Goal: Obtain resource: Obtain resource

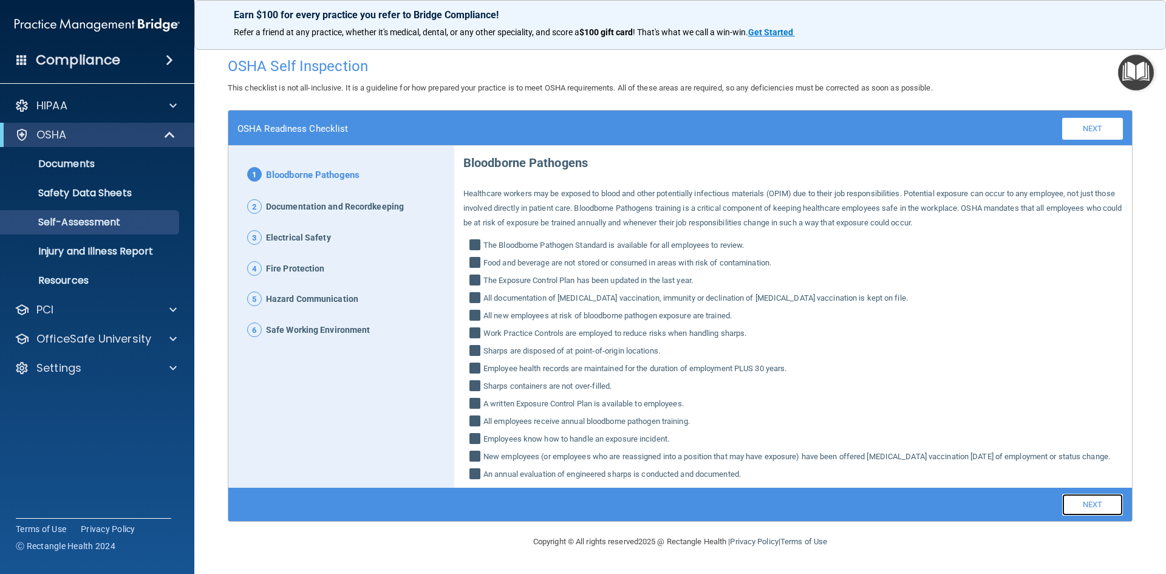
click at [573, 513] on link "Next" at bounding box center [1092, 505] width 61 height 22
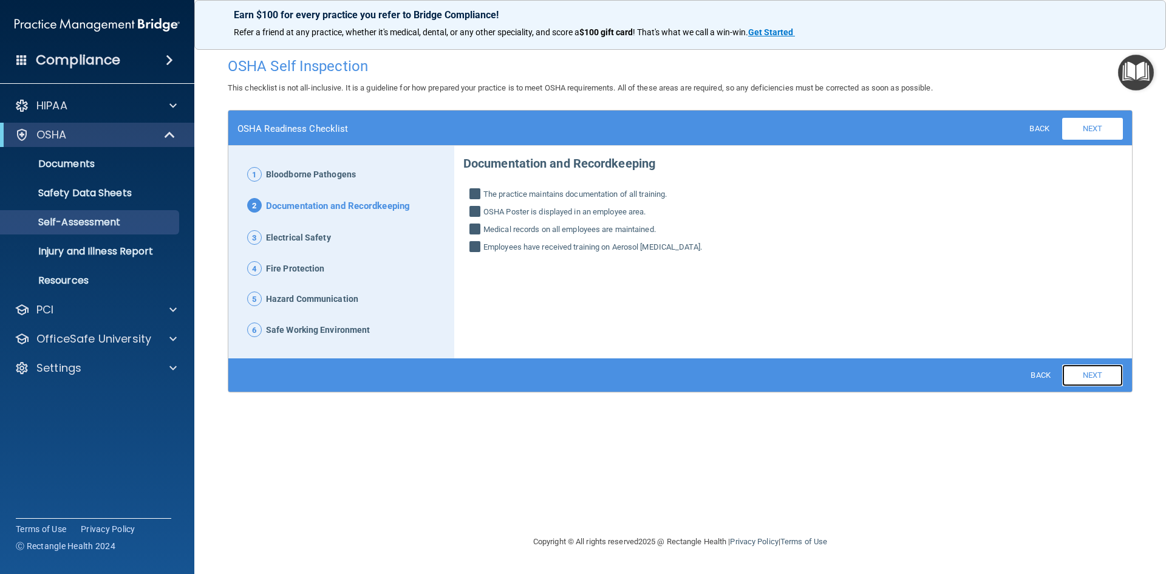
click at [573, 372] on link "Next" at bounding box center [1092, 375] width 61 height 22
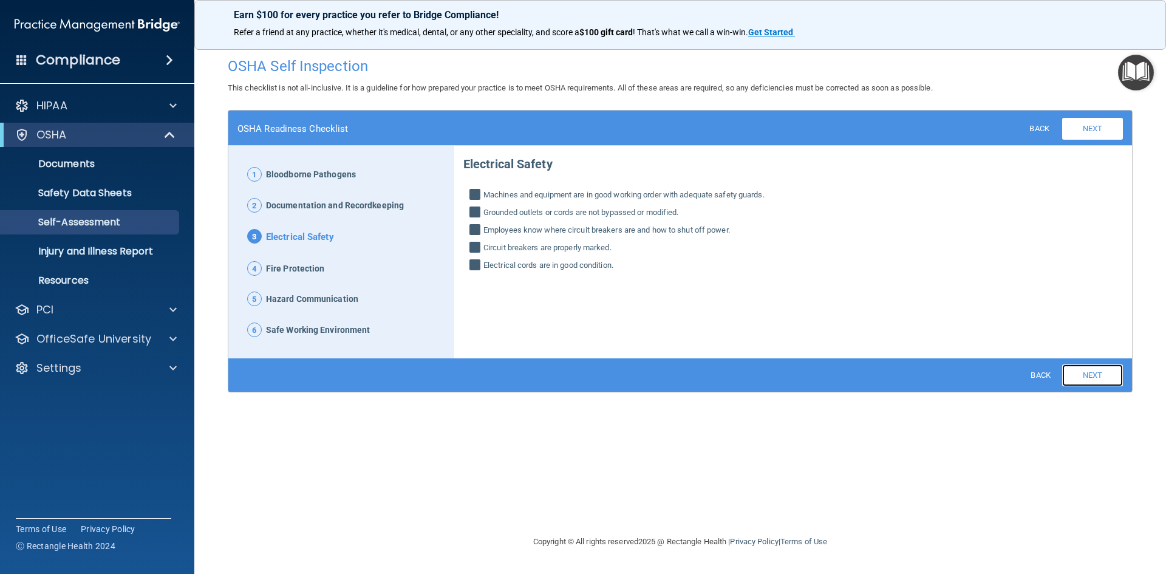
click at [573, 372] on link "Next" at bounding box center [1092, 375] width 61 height 22
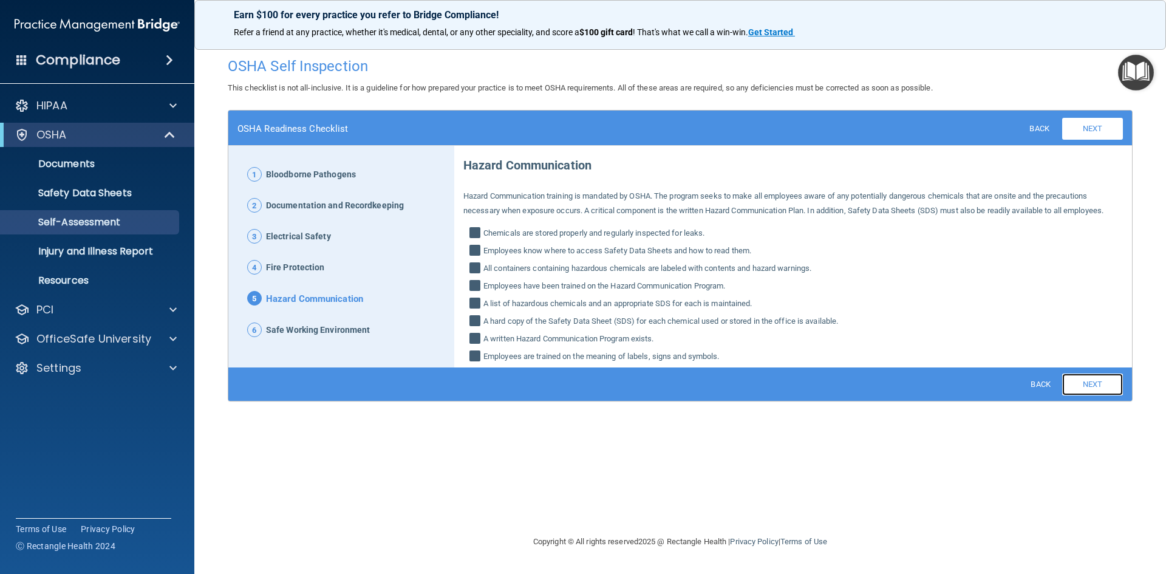
click at [573, 382] on link "Next" at bounding box center [1092, 384] width 61 height 22
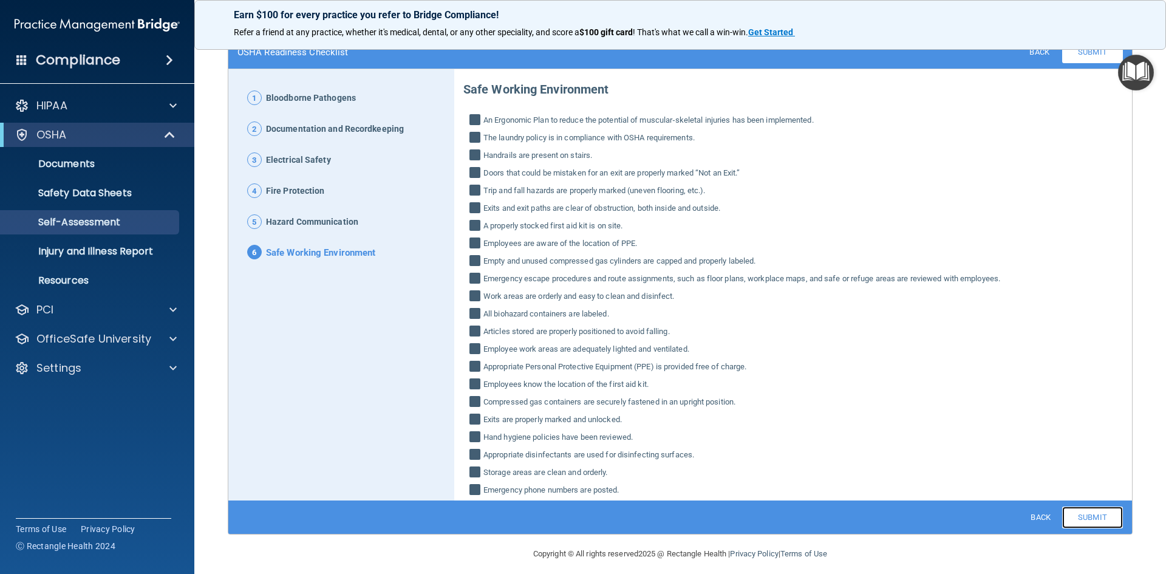
scroll to position [86, 0]
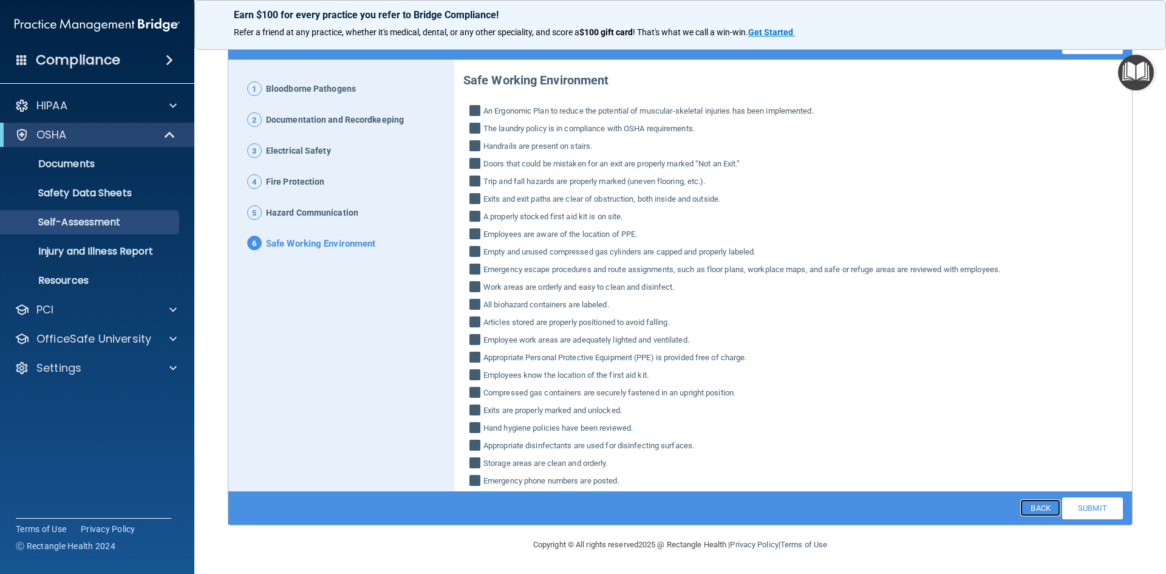
click at [573, 505] on link "Back" at bounding box center [1039, 507] width 39 height 17
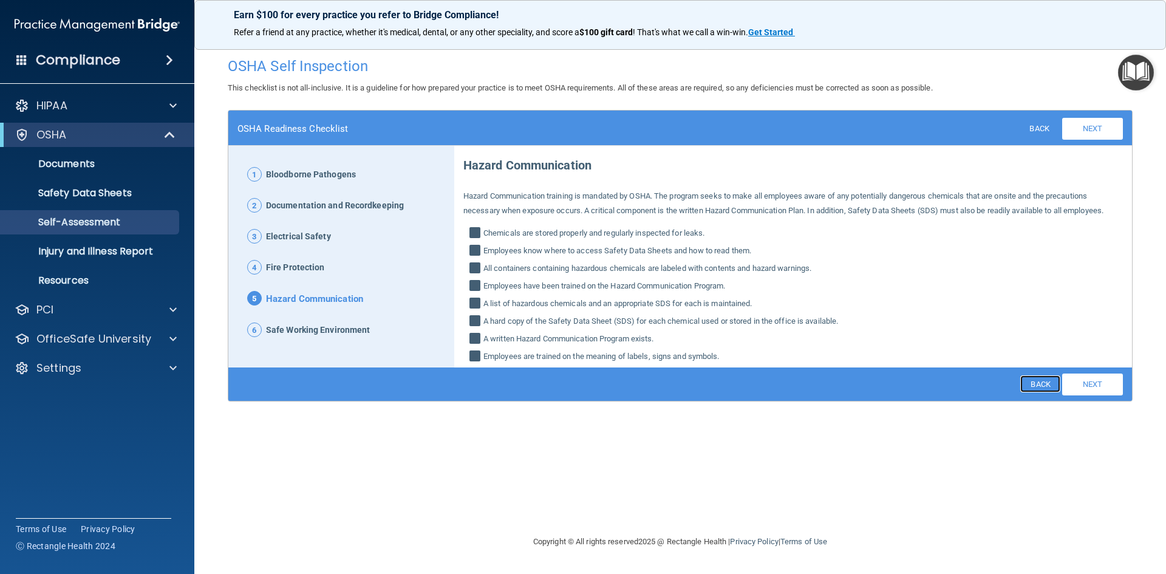
click at [573, 387] on link "Back" at bounding box center [1039, 383] width 39 height 17
click at [573, 387] on div "Back Next Download PDF" at bounding box center [679, 383] width 903 height 33
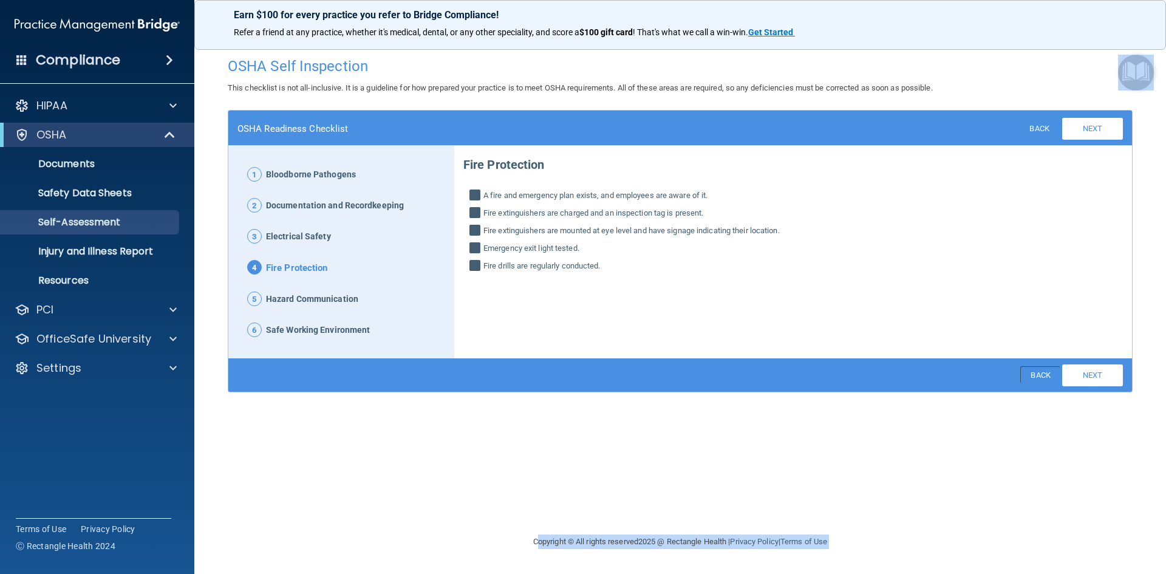
click at [573, 387] on div "Back Next Download PDF" at bounding box center [679, 374] width 903 height 33
click at [573, 371] on link "Back" at bounding box center [1039, 374] width 39 height 17
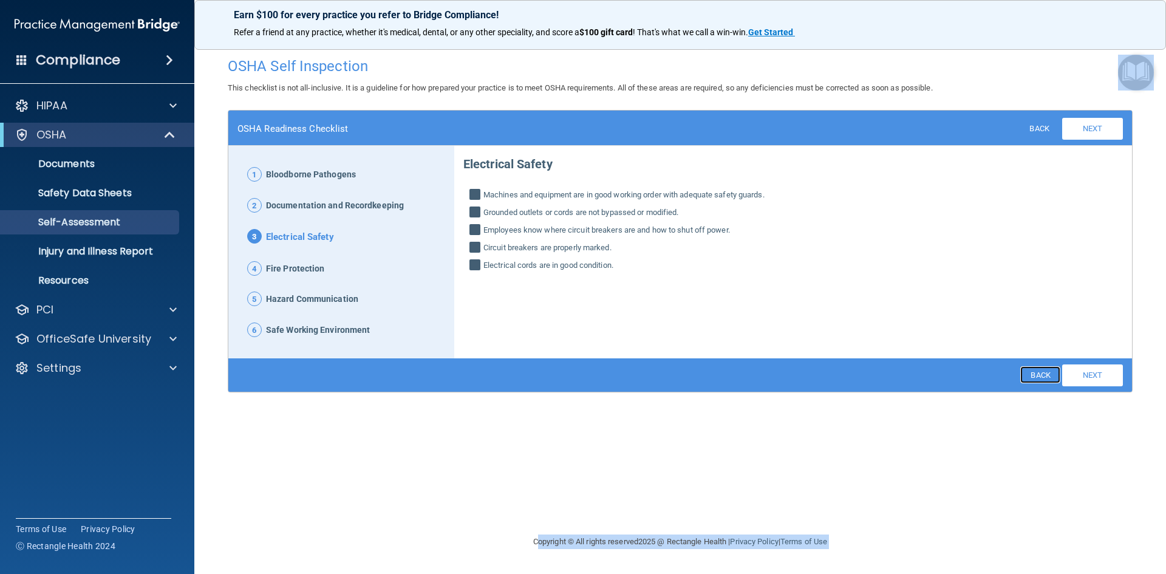
click at [573, 371] on link "Back" at bounding box center [1039, 374] width 39 height 17
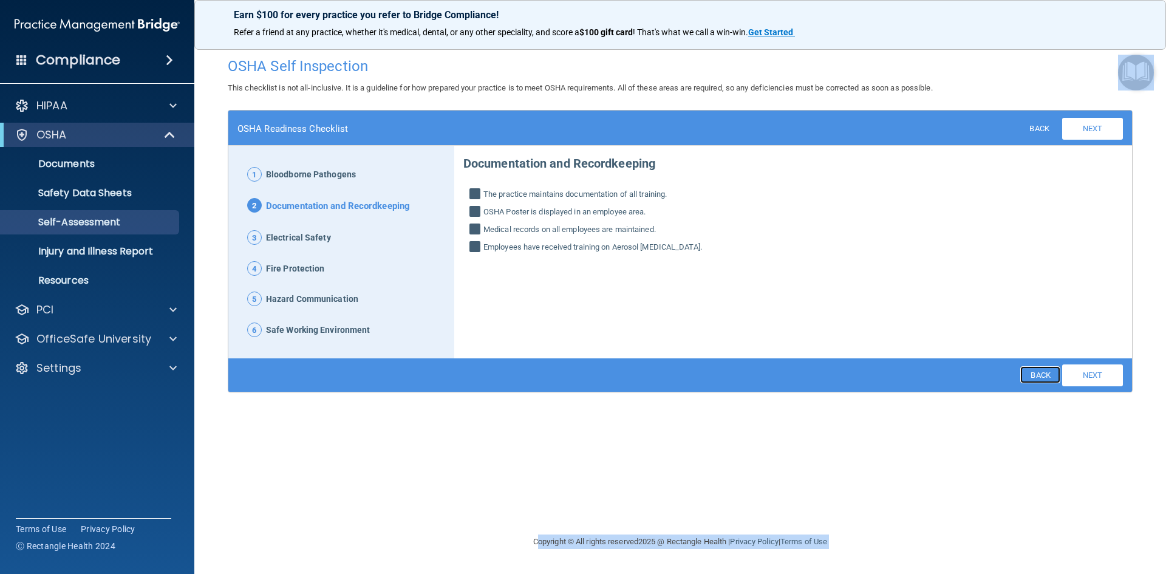
click at [573, 371] on link "Back" at bounding box center [1039, 374] width 39 height 17
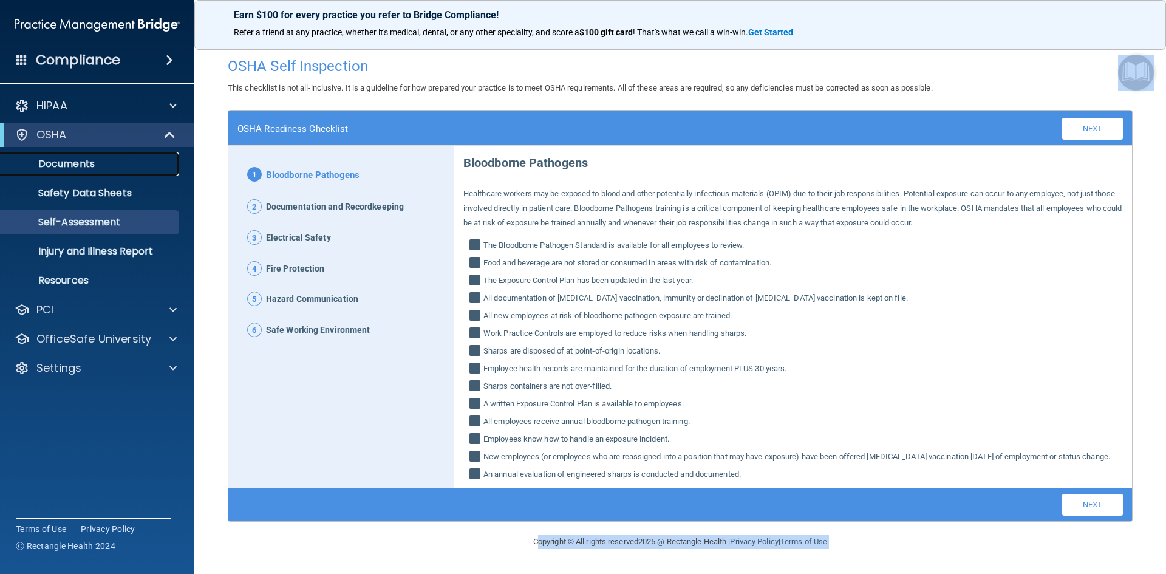
click at [65, 164] on p "Documents" at bounding box center [91, 164] width 166 height 12
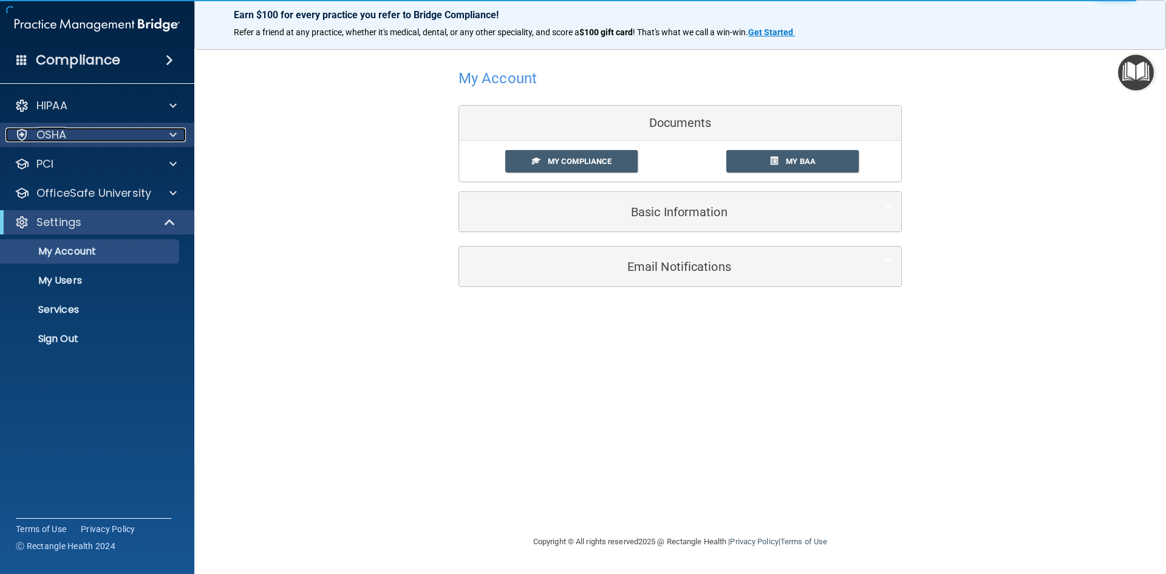
click at [86, 138] on div "OSHA" at bounding box center [80, 134] width 151 height 15
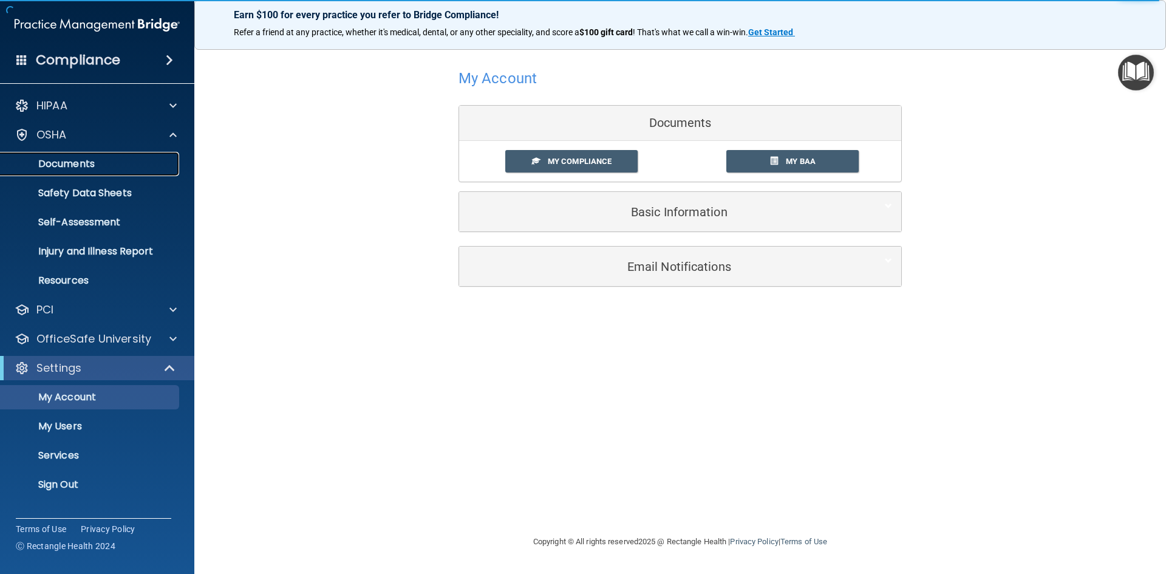
click at [89, 166] on p "Documents" at bounding box center [91, 164] width 166 height 12
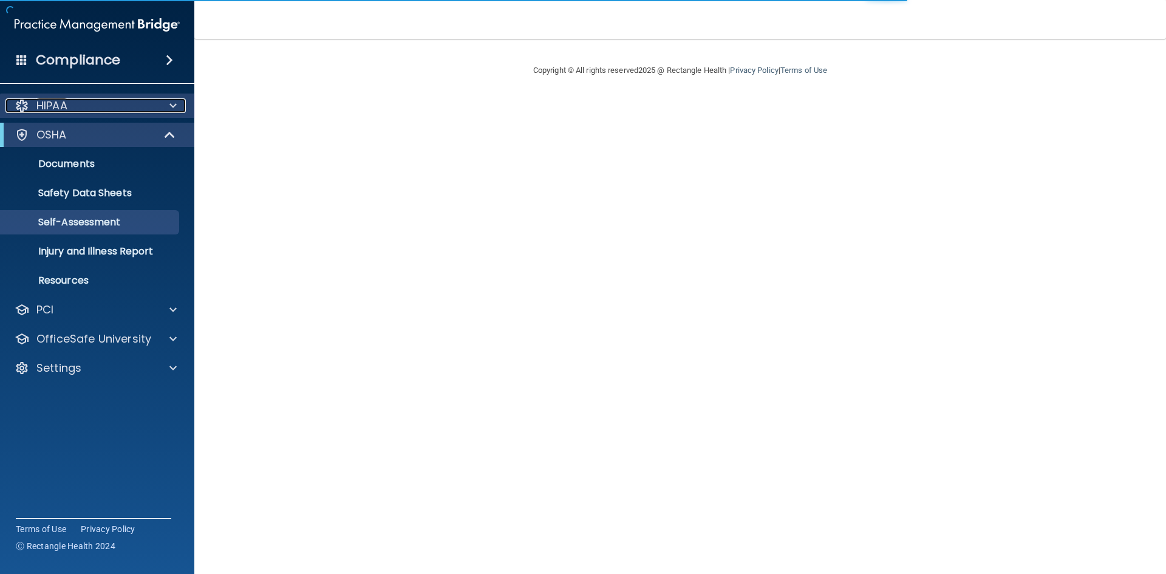
click at [84, 106] on div "HIPAA" at bounding box center [80, 105] width 151 height 15
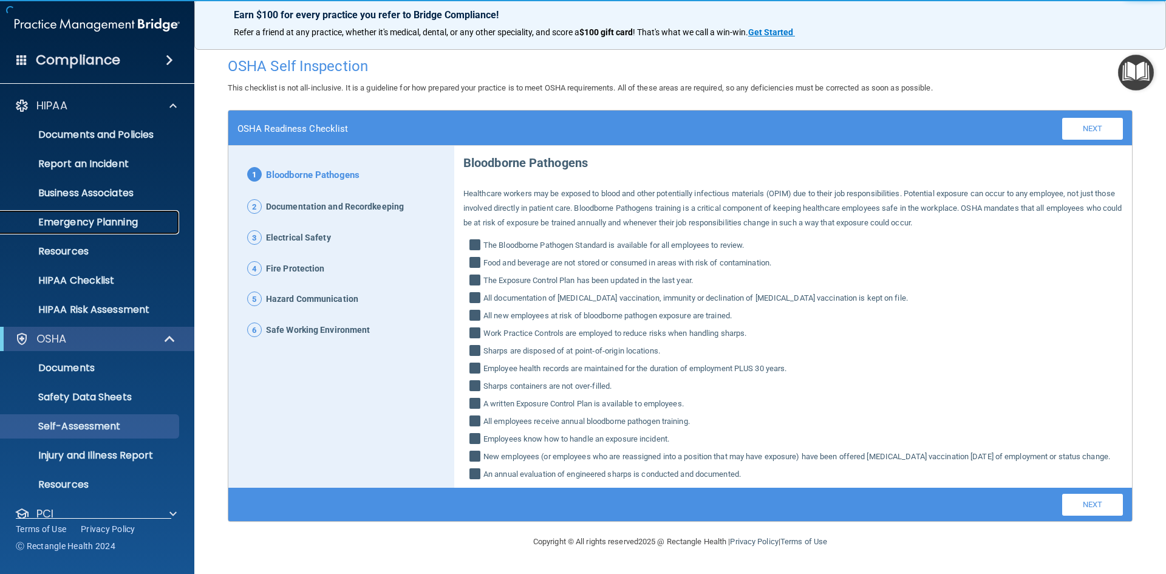
click at [72, 217] on p "Emergency Planning" at bounding box center [91, 222] width 166 height 12
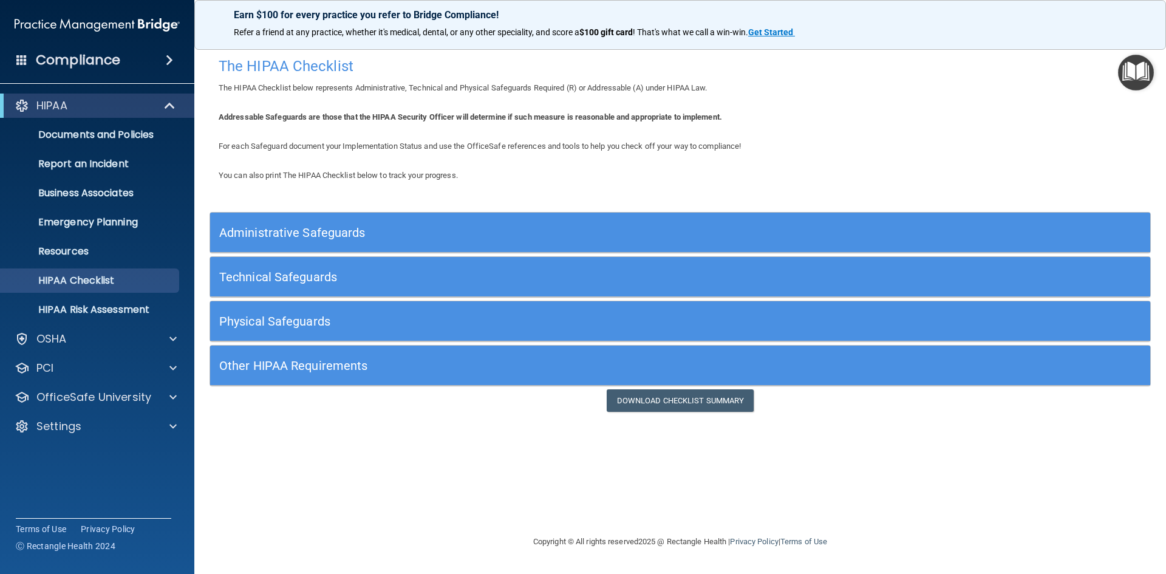
click at [252, 230] on h5 "Administrative Safeguards" at bounding box center [562, 232] width 687 height 13
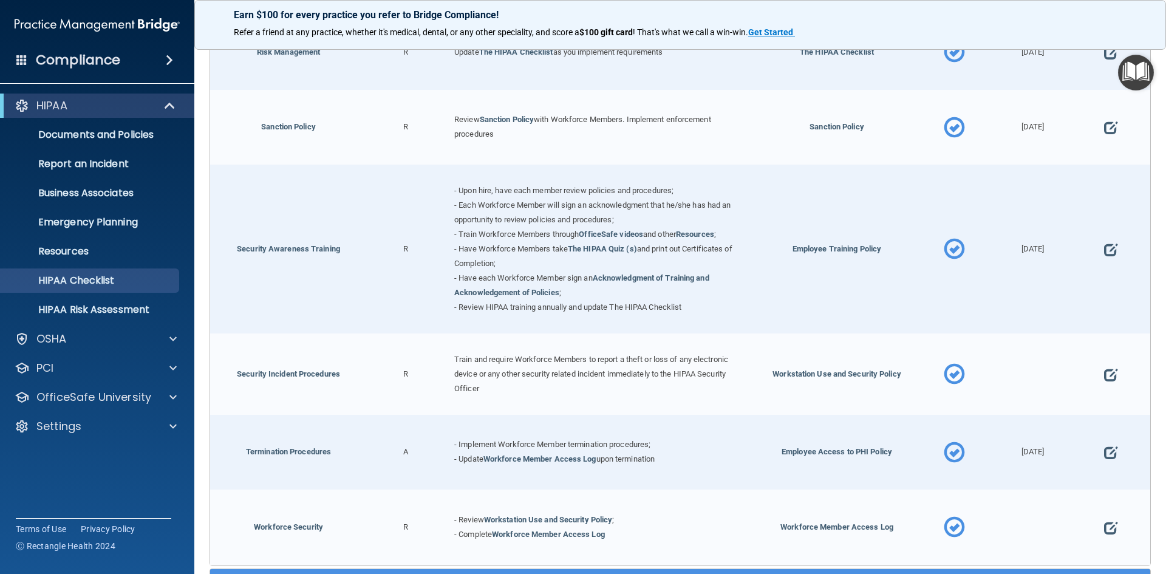
scroll to position [1173, 0]
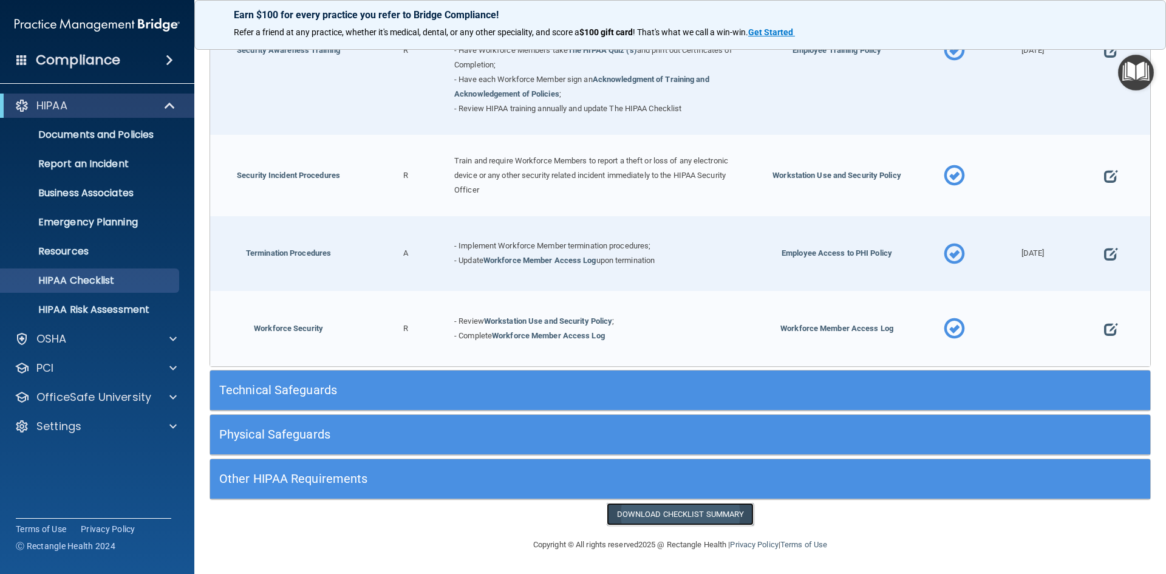
click at [668, 514] on link "Download Checklist Summary" at bounding box center [680, 514] width 148 height 22
click at [112, 229] on link "Emergency Planning" at bounding box center [83, 222] width 191 height 24
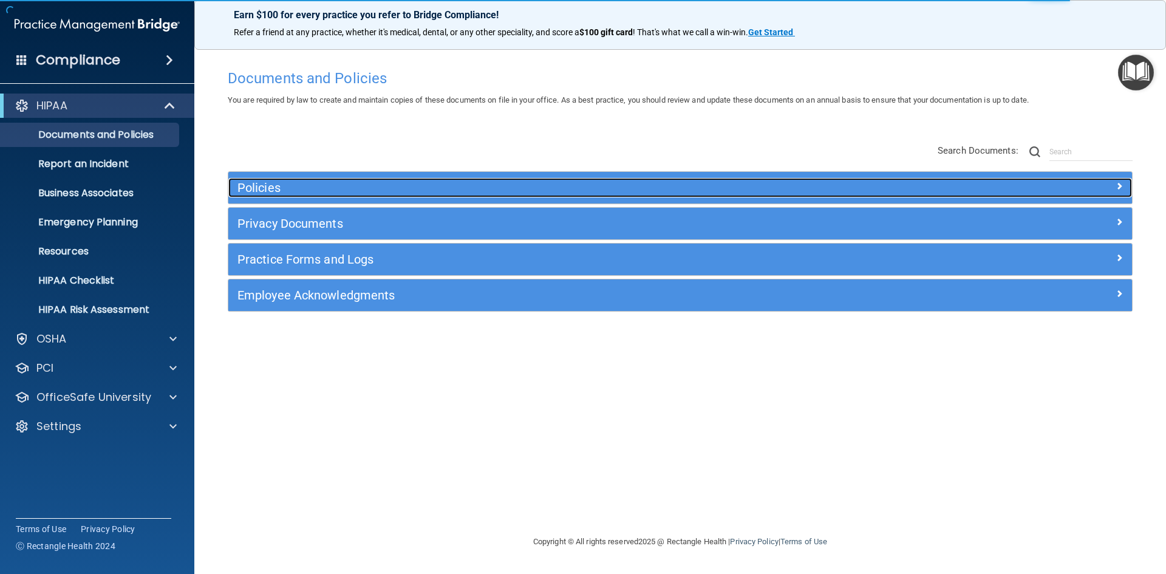
click at [279, 191] on h5 "Policies" at bounding box center [566, 187] width 659 height 13
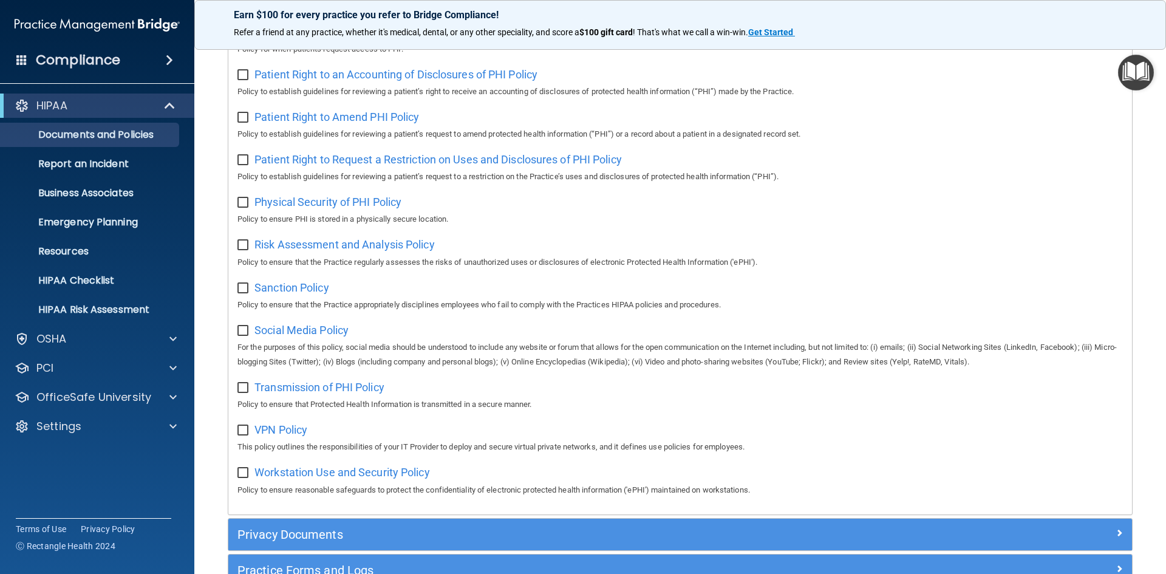
scroll to position [668, 0]
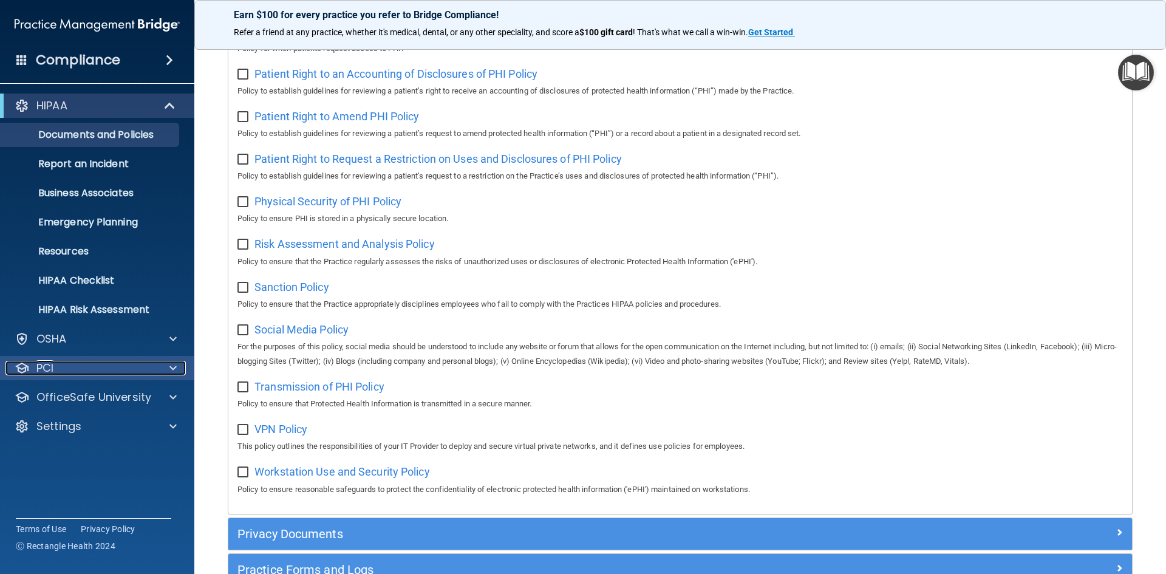
click at [156, 369] on div at bounding box center [171, 368] width 30 height 15
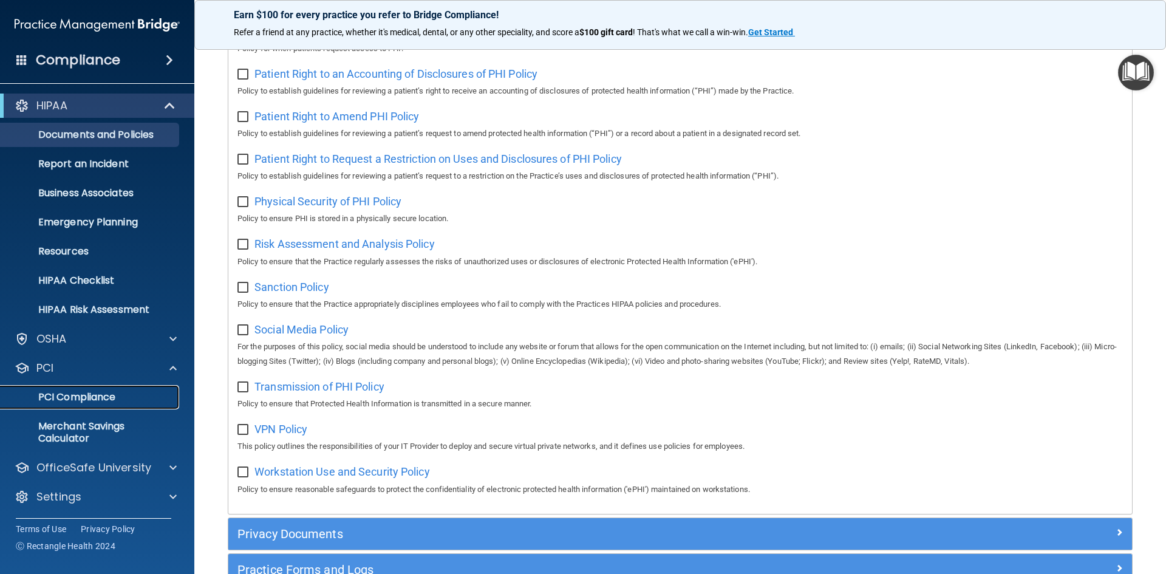
click at [96, 398] on p "PCI Compliance" at bounding box center [91, 397] width 166 height 12
